Goal: Task Accomplishment & Management: Manage account settings

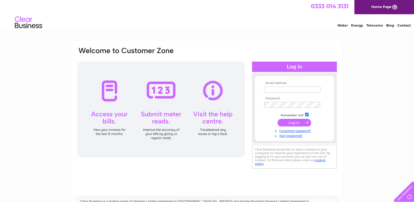
type input "[EMAIL_ADDRESS][DOMAIN_NAME]"
click at [289, 123] on input "submit" at bounding box center [295, 123] width 34 height 8
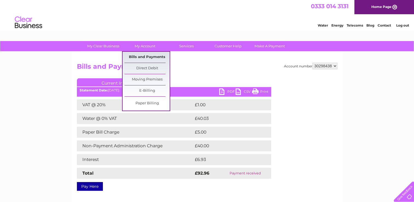
click at [149, 57] on link "Bills and Payments" at bounding box center [147, 57] width 45 height 11
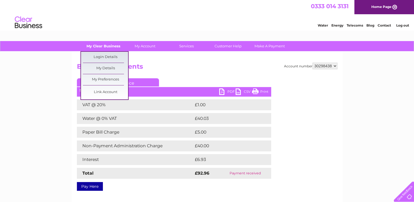
click at [115, 45] on link "My Clear Business" at bounding box center [103, 46] width 45 height 10
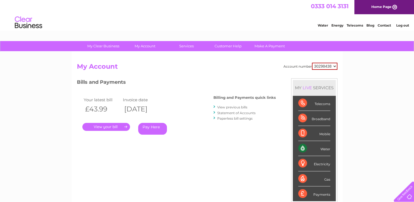
click at [107, 125] on link "." at bounding box center [106, 127] width 48 height 8
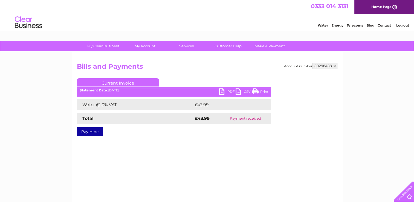
click at [222, 91] on link "PDF" at bounding box center [227, 92] width 16 height 8
drag, startPoint x: 222, startPoint y: 91, endPoint x: 128, endPoint y: 32, distance: 111.0
click at [128, 32] on html "0333 014 3131 Home Page Water Energy Telecoms Blog Contact Log out" at bounding box center [207, 16] width 414 height 32
